Goal: Information Seeking & Learning: Check status

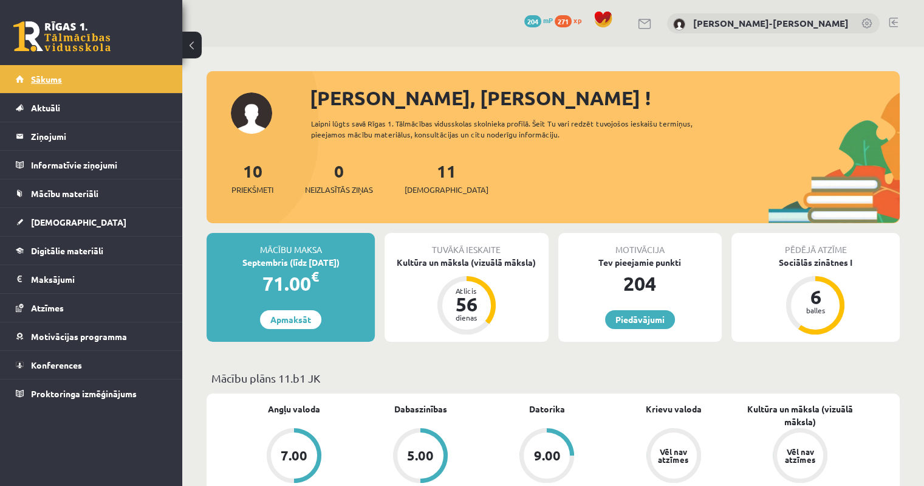
click at [96, 82] on link "Sākums" at bounding box center [91, 79] width 151 height 28
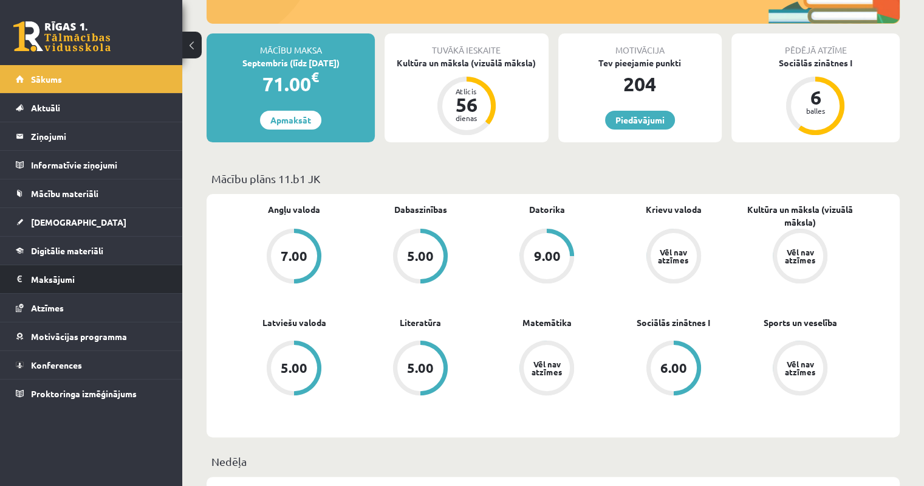
scroll to position [243, 0]
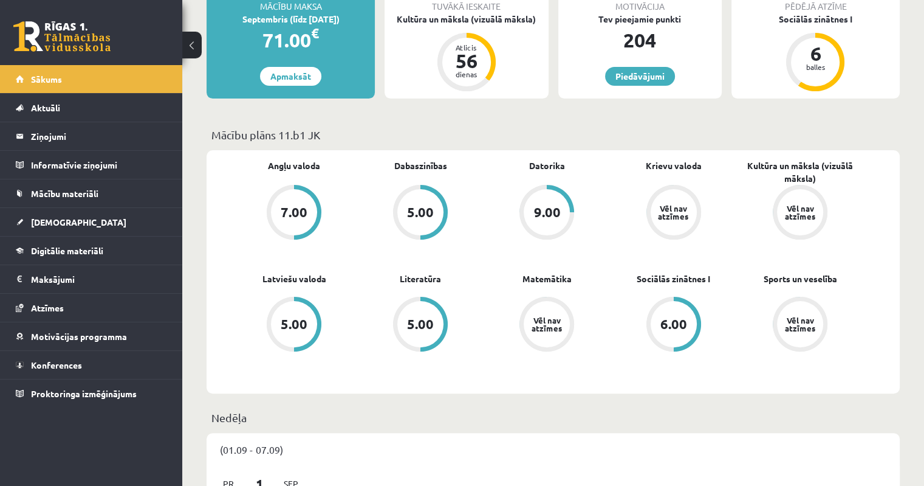
click at [805, 323] on div "Vēl nav atzīmes" at bounding box center [800, 324] width 34 height 16
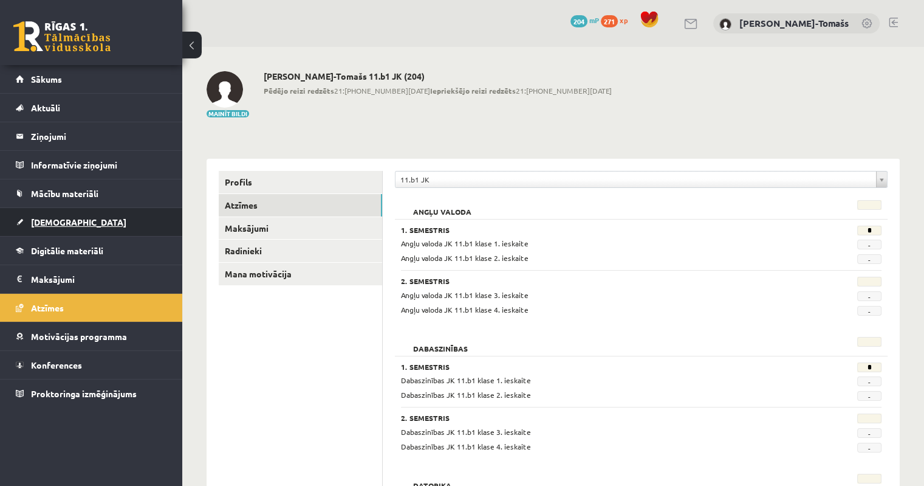
click at [58, 226] on link "[DEMOGRAPHIC_DATA]" at bounding box center [91, 222] width 151 height 28
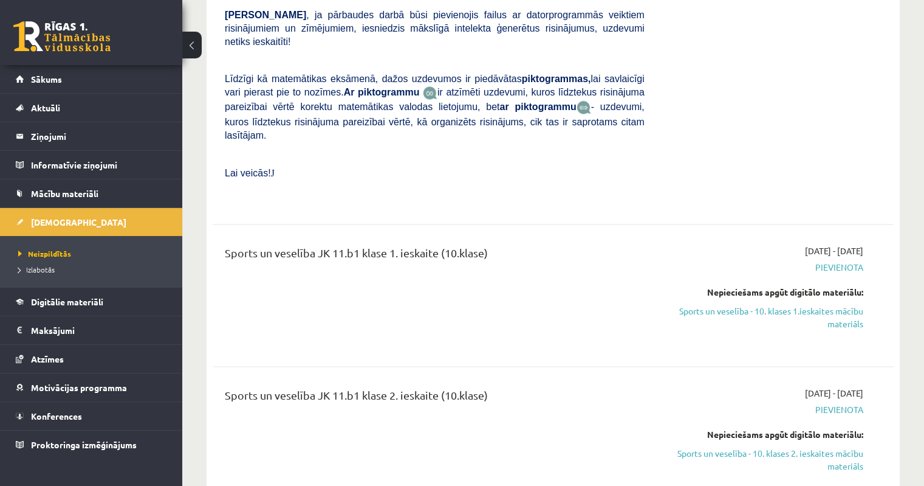
scroll to position [2188, 0]
click at [848, 303] on link "Sports un veselība - 10. klases 1.ieskaites mācību materiāls" at bounding box center [763, 316] width 201 height 26
click at [46, 267] on span "Izlabotās" at bounding box center [36, 269] width 36 height 10
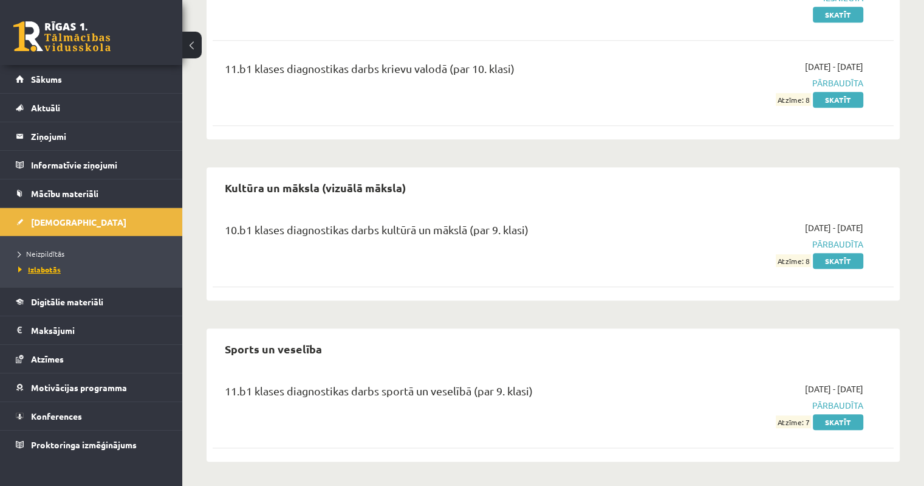
scroll to position [632, 0]
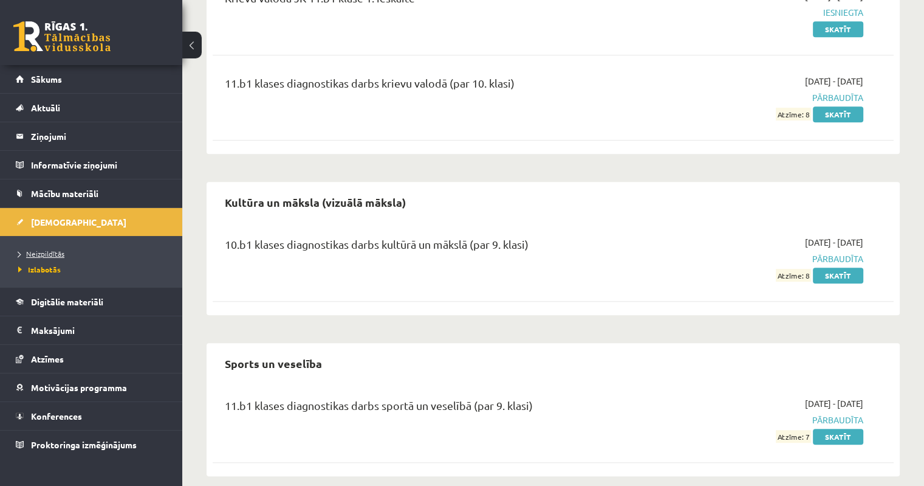
click at [59, 251] on span "Neizpildītās" at bounding box center [41, 254] width 46 height 10
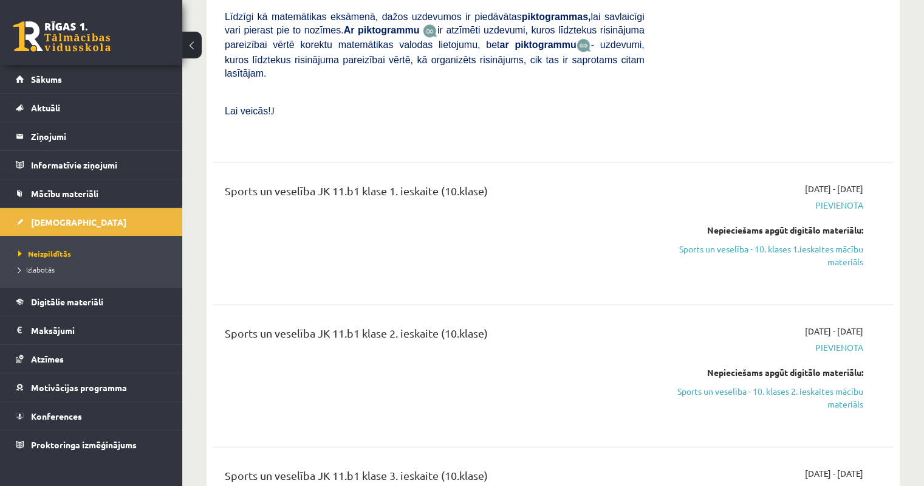
scroll to position [2212, 0]
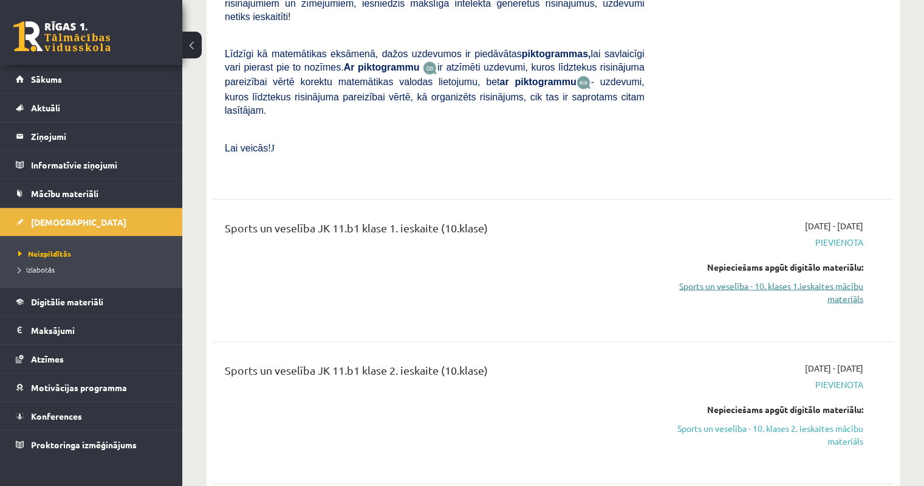
click at [841, 279] on link "Sports un veselība - 10. klases 1.ieskaites mācību materiāls" at bounding box center [763, 292] width 201 height 26
